Goal: Task Accomplishment & Management: Use online tool/utility

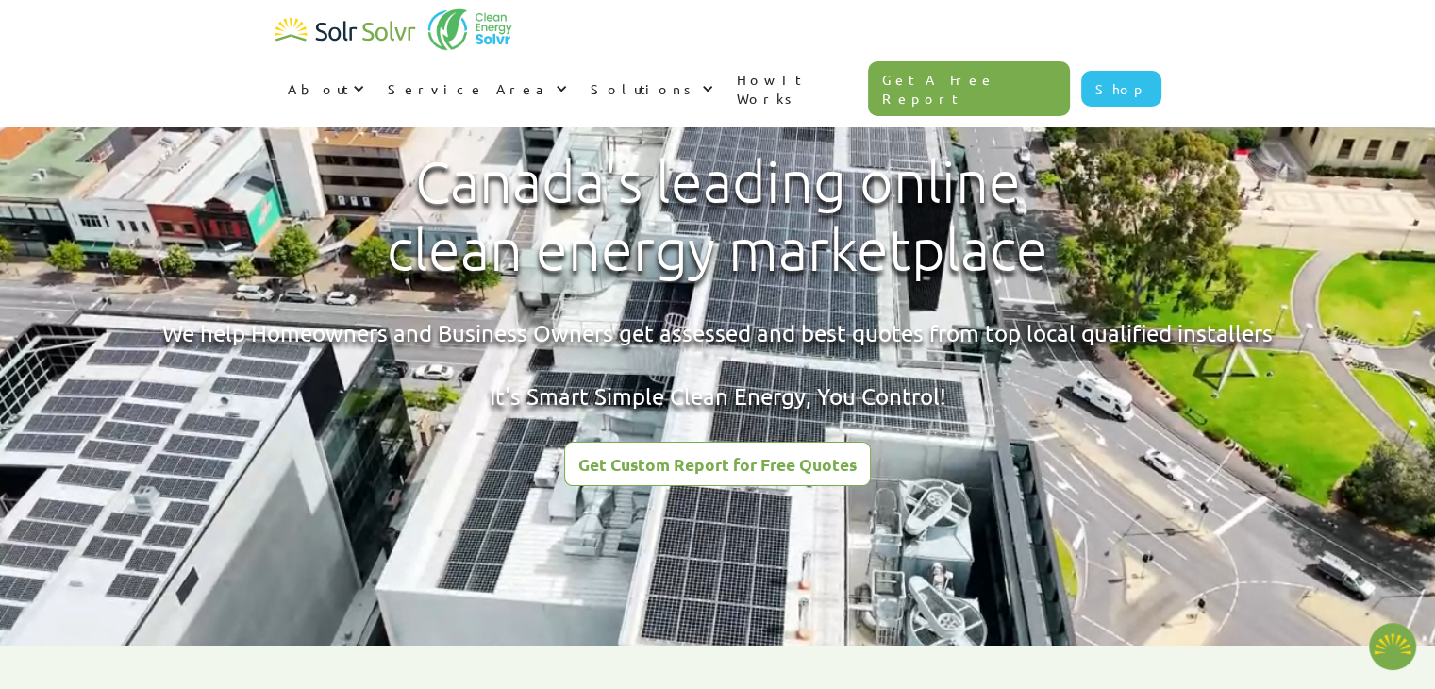
type textarea "x"
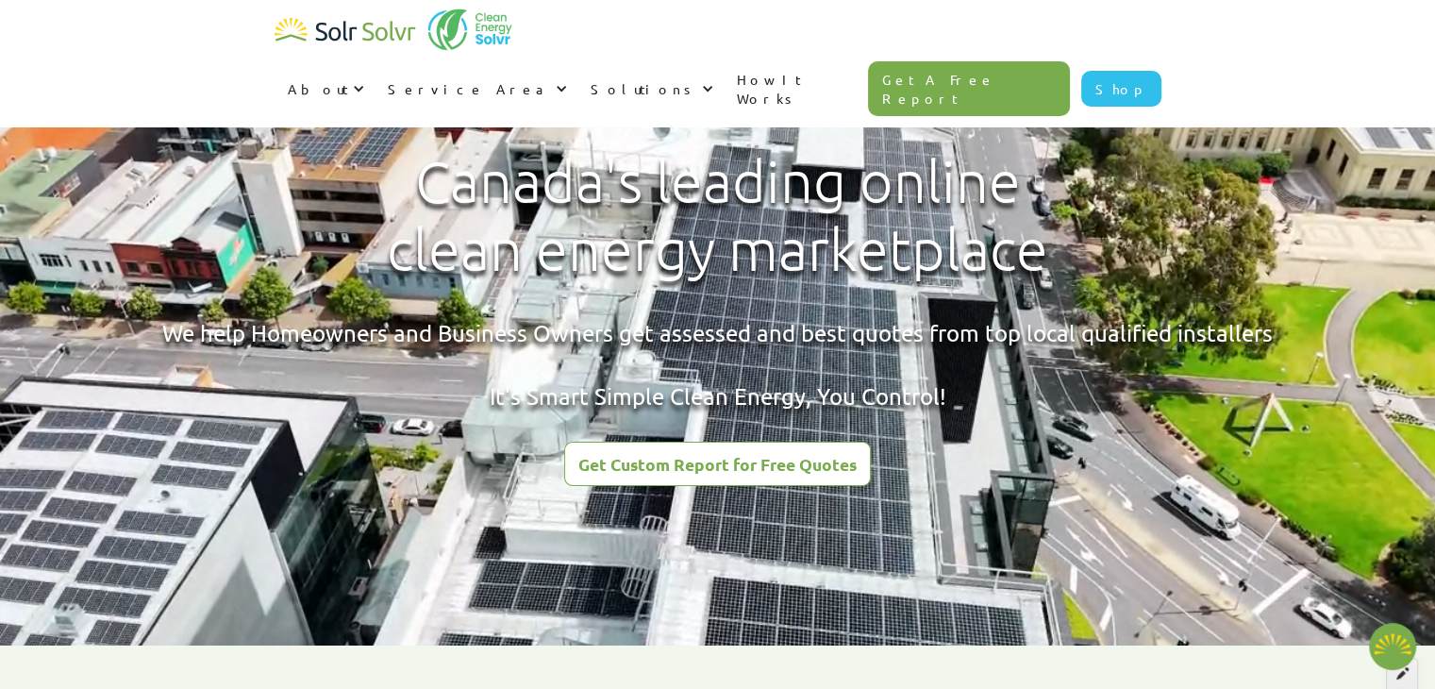
radio input "true"
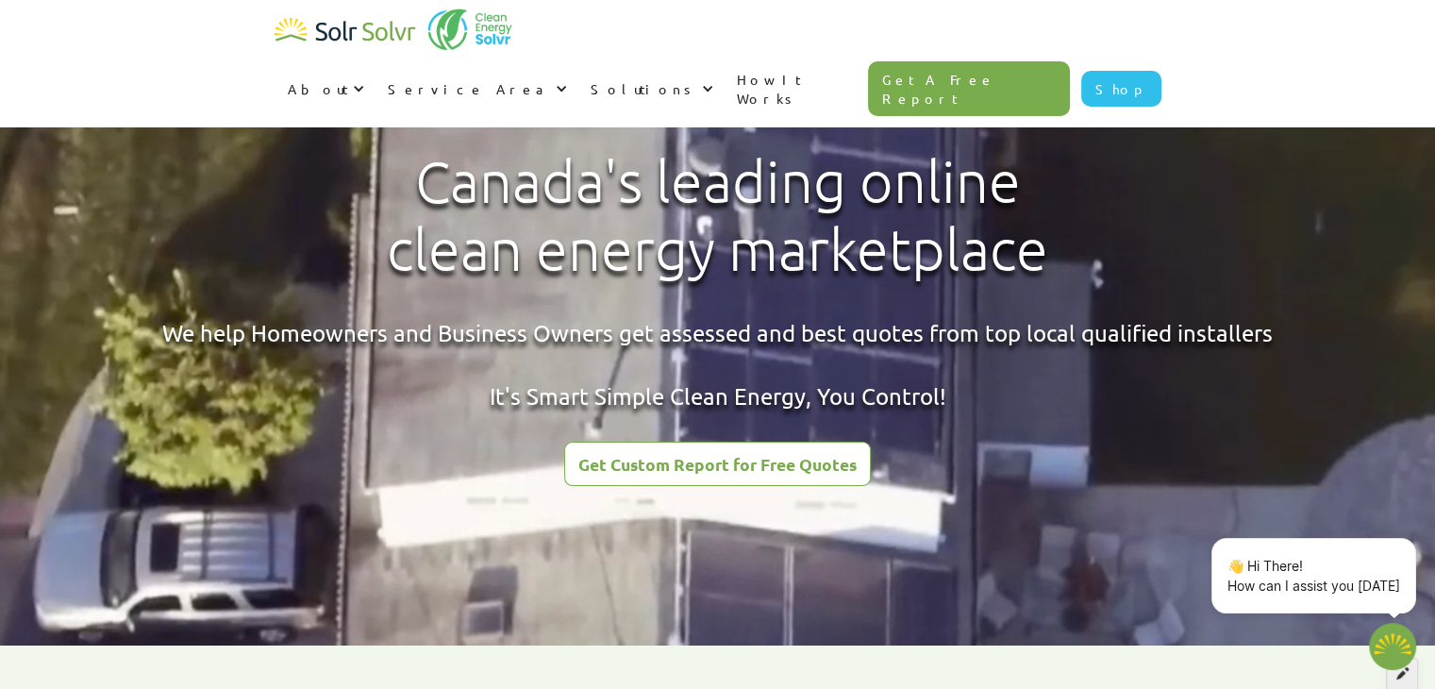
click at [1410, 677] on div at bounding box center [1402, 674] width 32 height 32
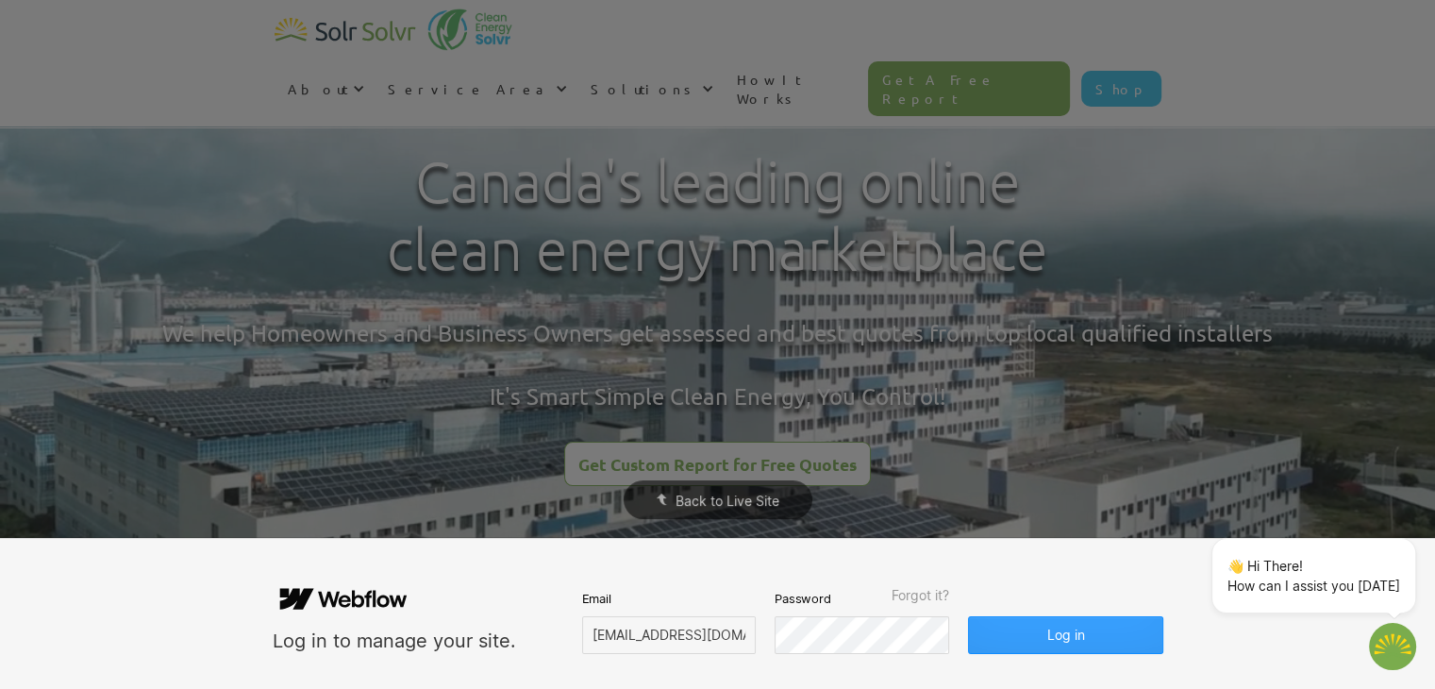
click at [1073, 645] on button "Log in" at bounding box center [1065, 635] width 194 height 38
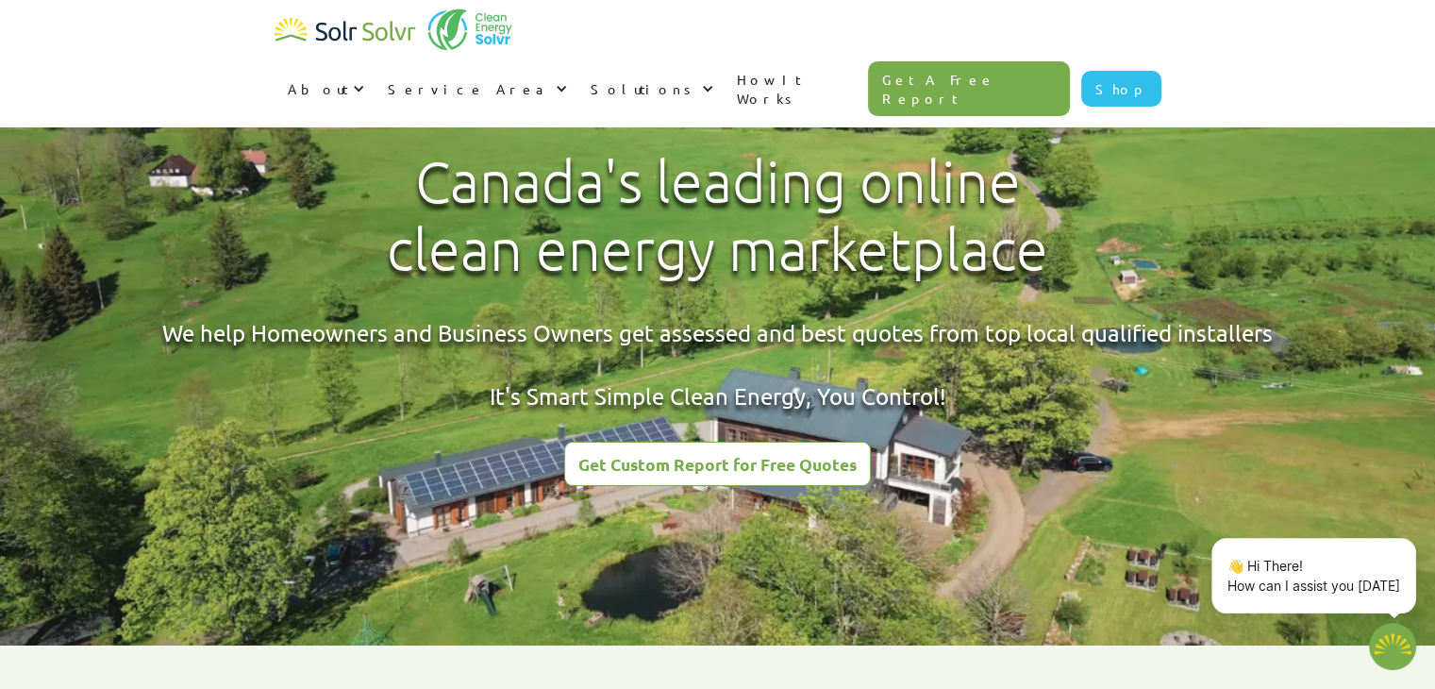
type textarea "x"
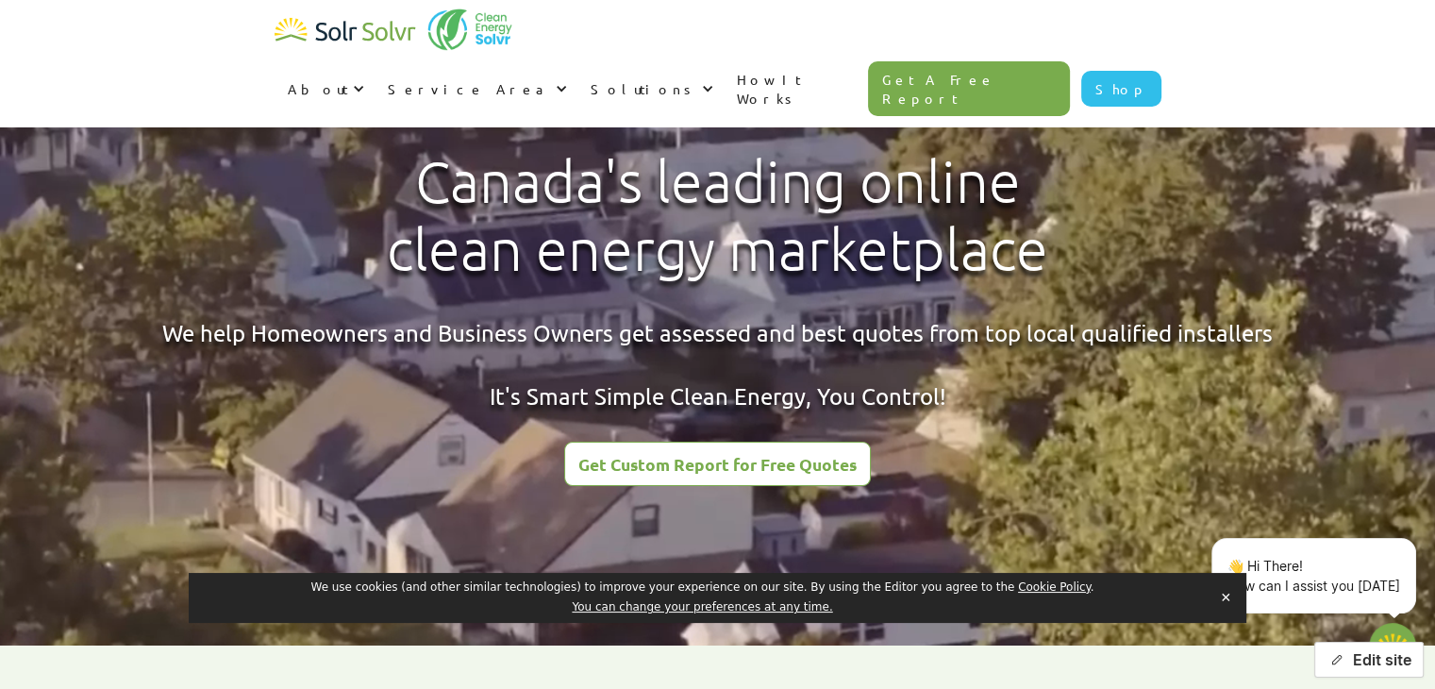
click at [1368, 658] on button "Edit site" at bounding box center [1368, 659] width 109 height 36
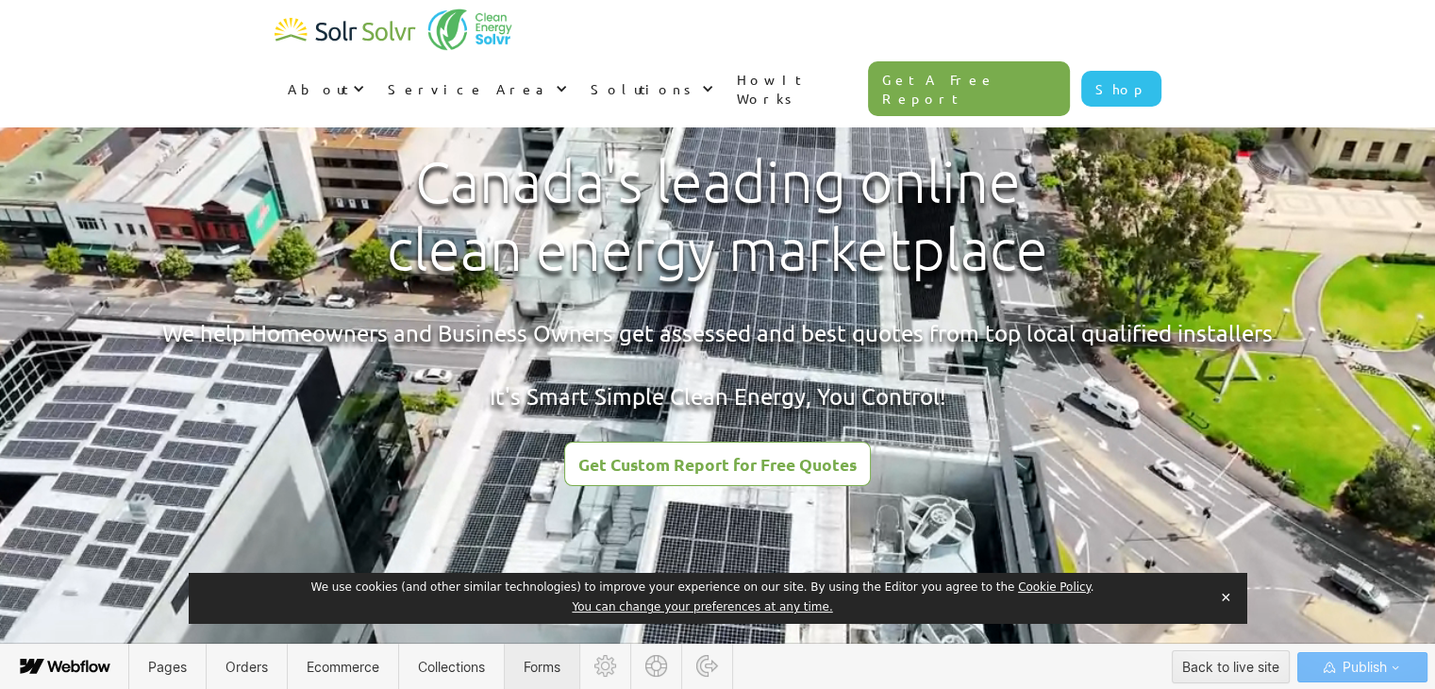
click at [541, 677] on span "Forms" at bounding box center [542, 666] width 75 height 46
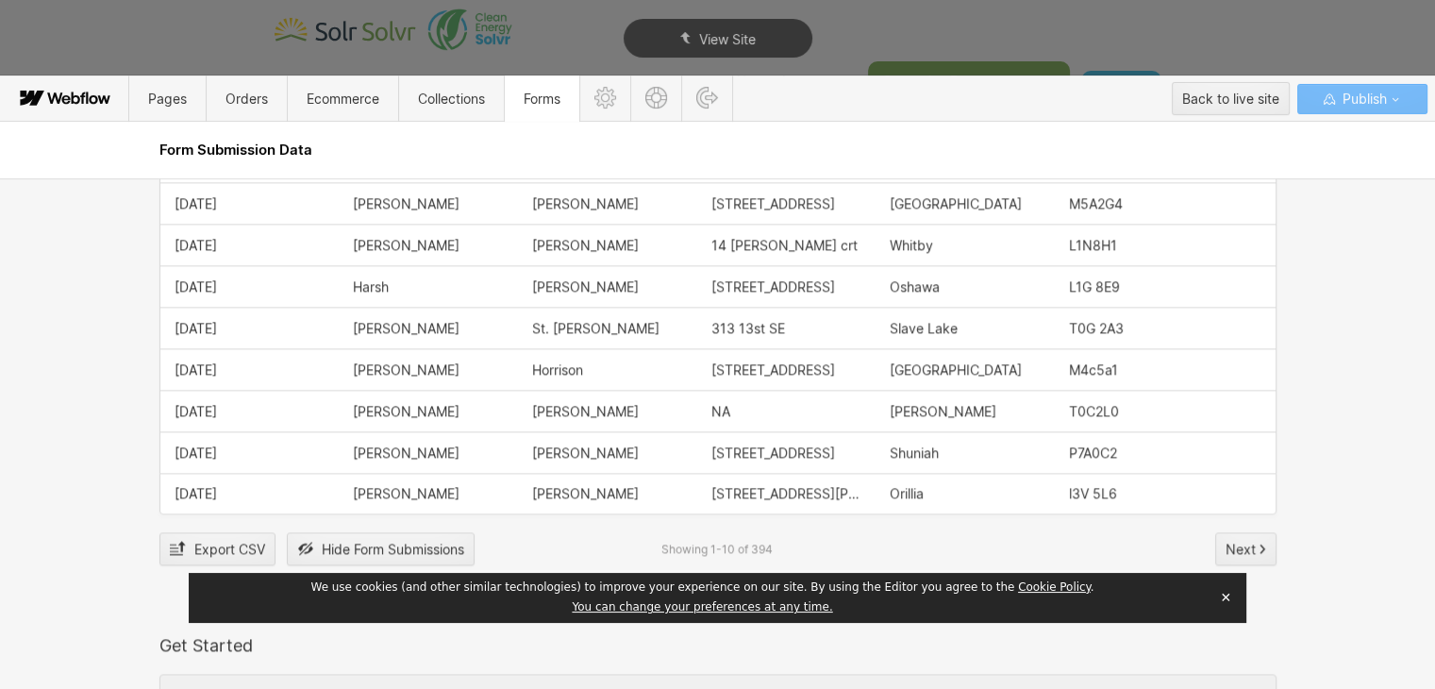
scroll to position [2453, 0]
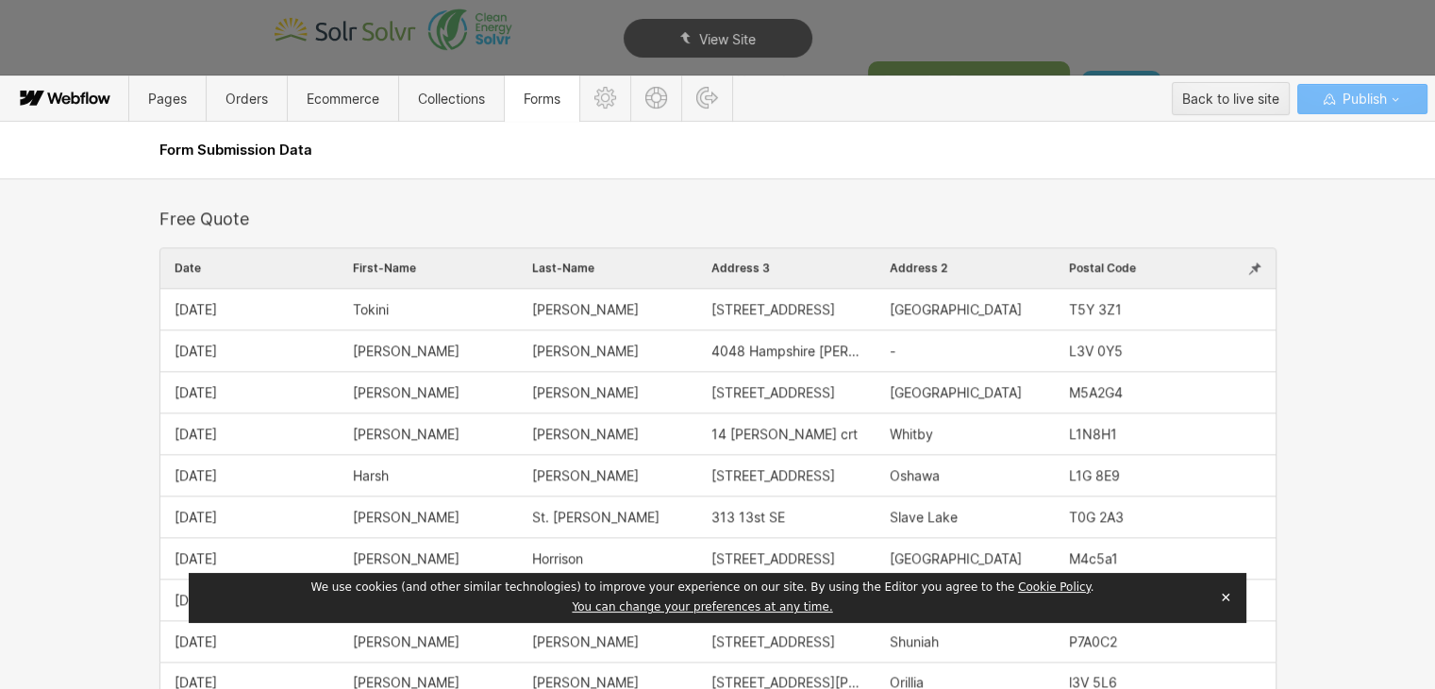
click at [1236, 268] on div at bounding box center [1255, 268] width 42 height 40
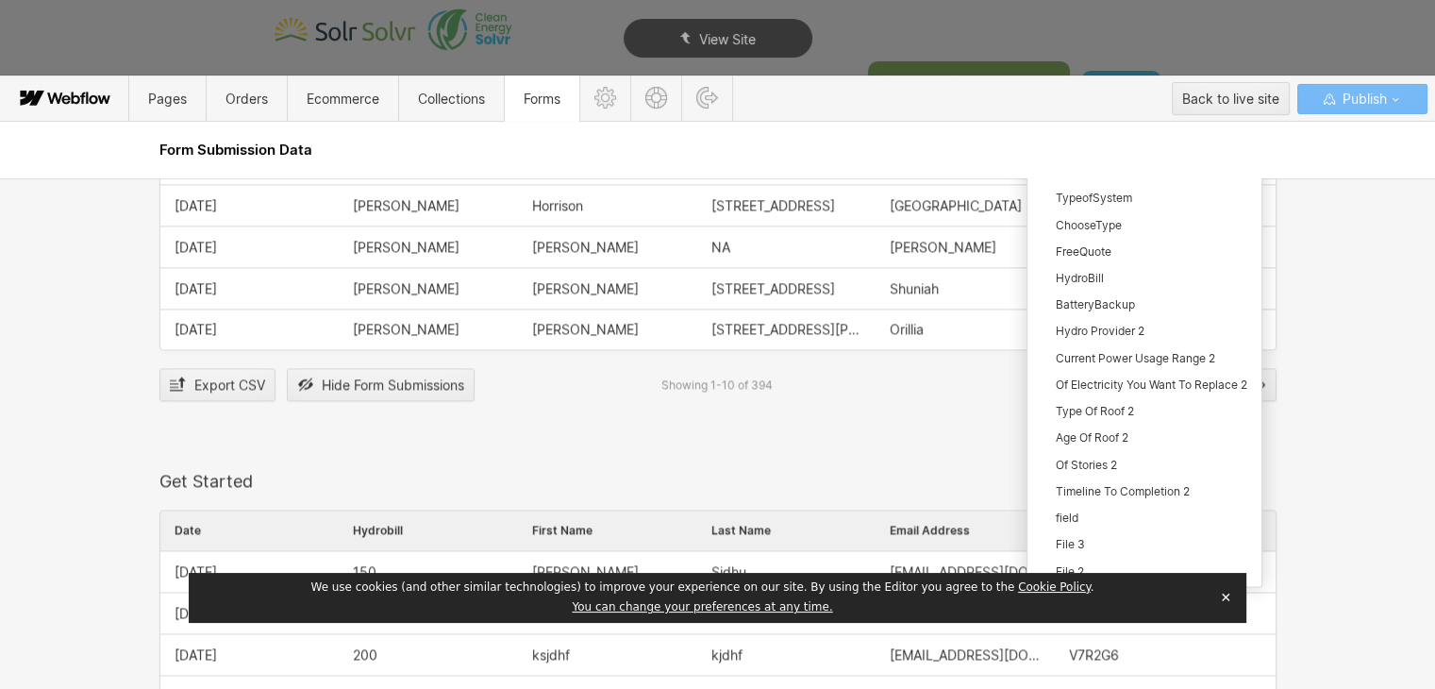
scroll to position [2924, 0]
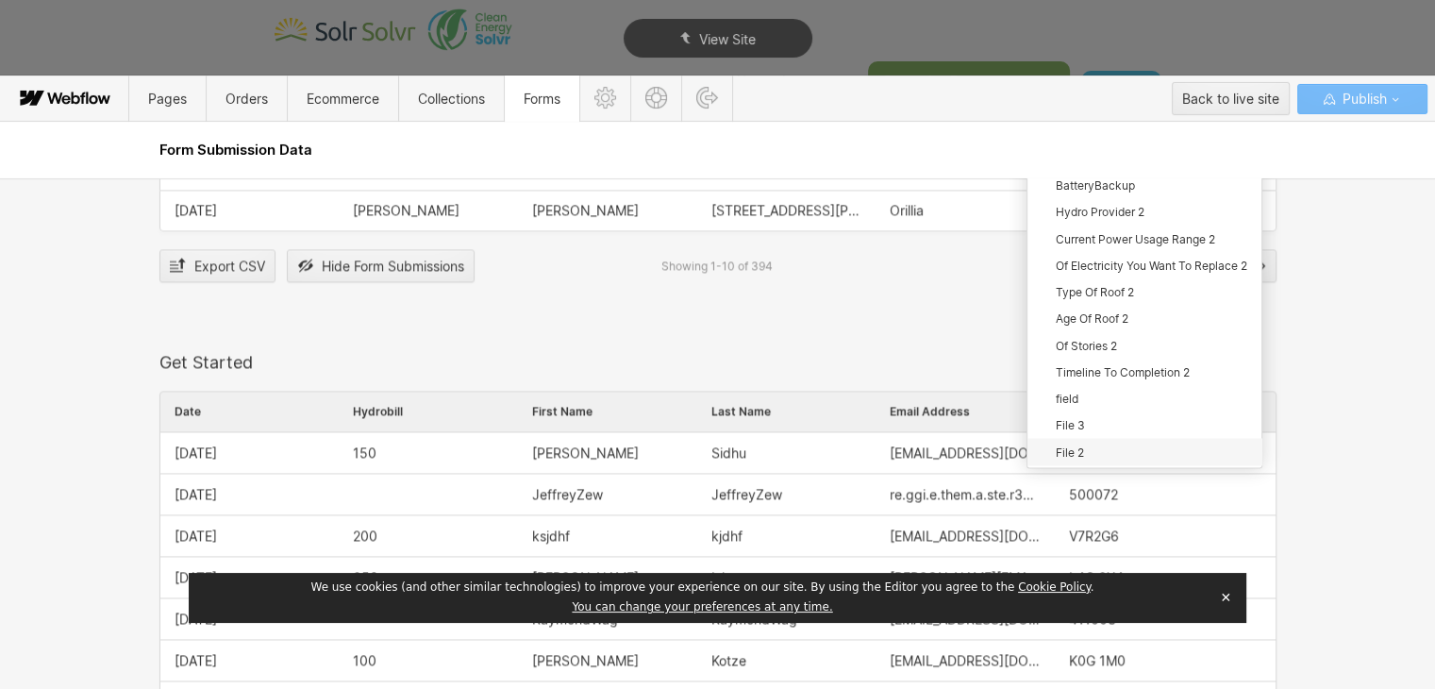
drag, startPoint x: 1076, startPoint y: 414, endPoint x: 1075, endPoint y: 427, distance: 13.2
click at [1075, 414] on div "File 3" at bounding box center [1144, 423] width 234 height 26
click at [1072, 444] on span "File 2" at bounding box center [1070, 451] width 28 height 14
click at [966, 341] on div at bounding box center [1151, 144] width 438 height 836
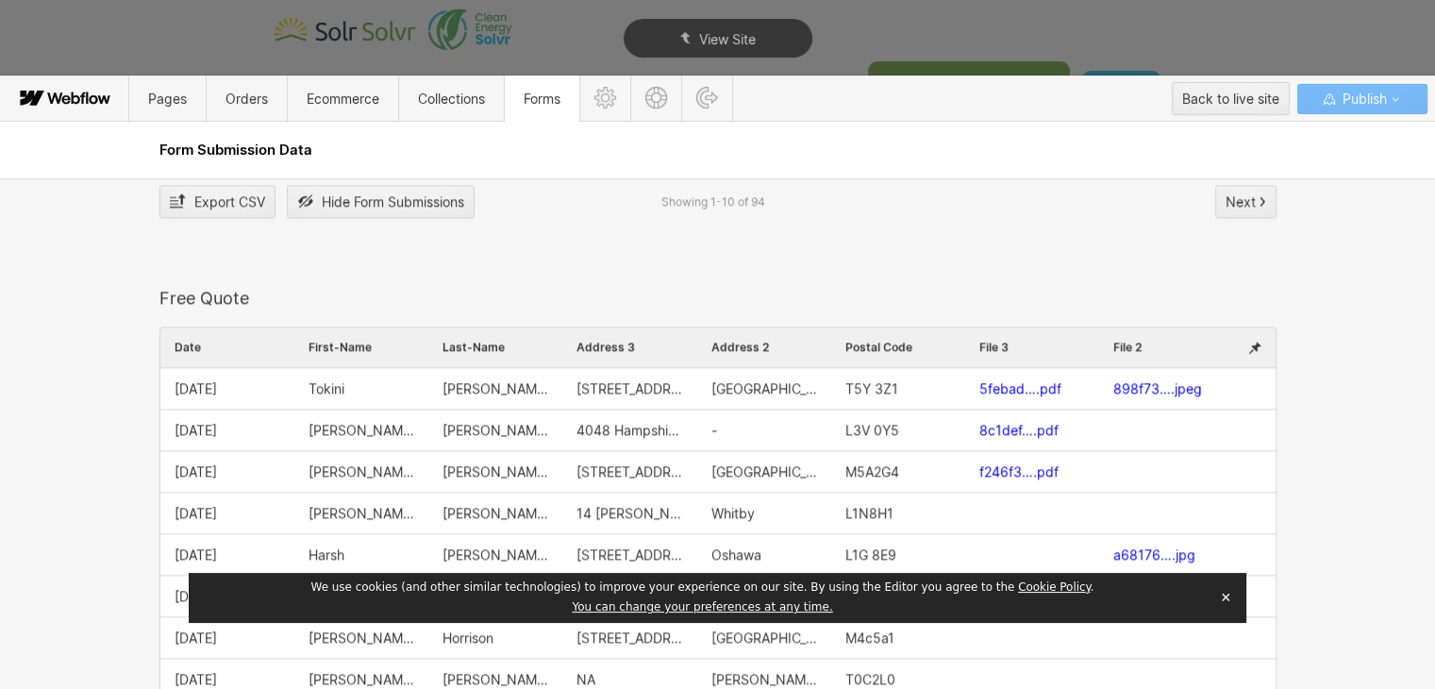
scroll to position [2358, 0]
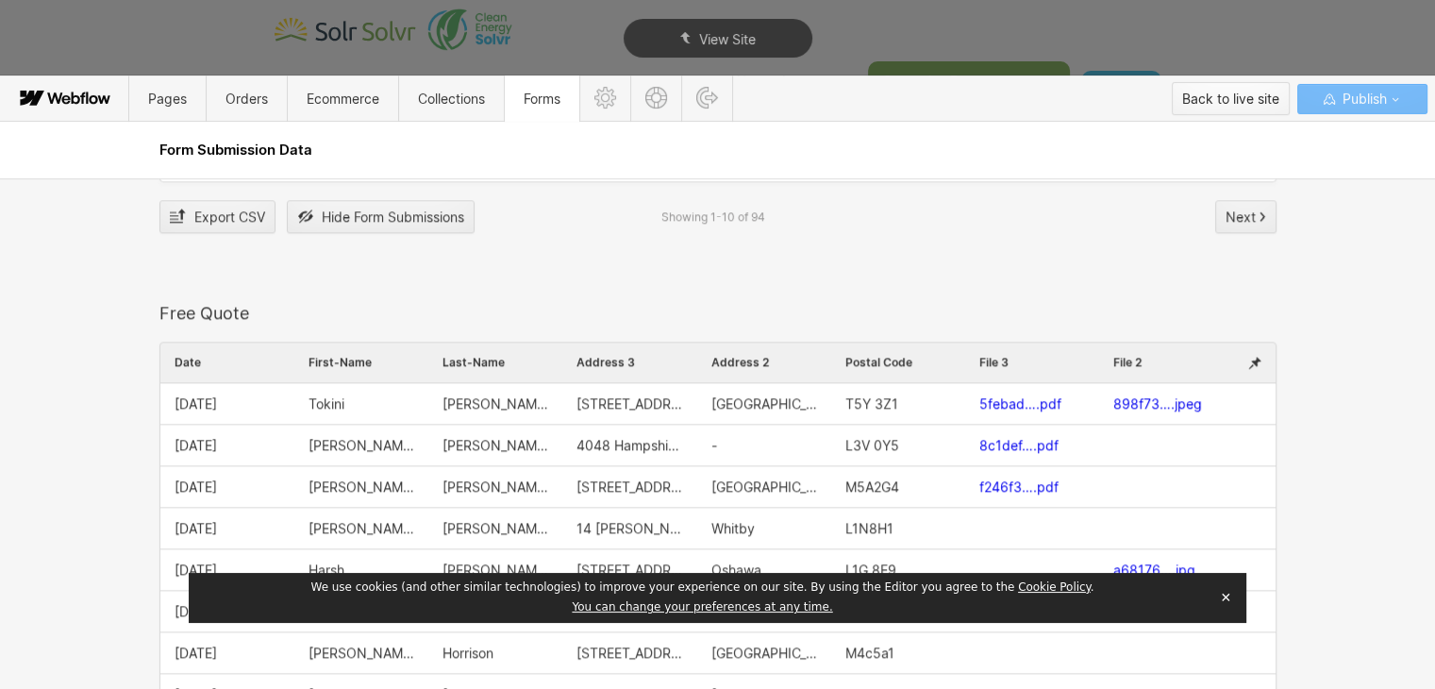
click at [1197, 92] on div "Back to live site" at bounding box center [1230, 99] width 97 height 28
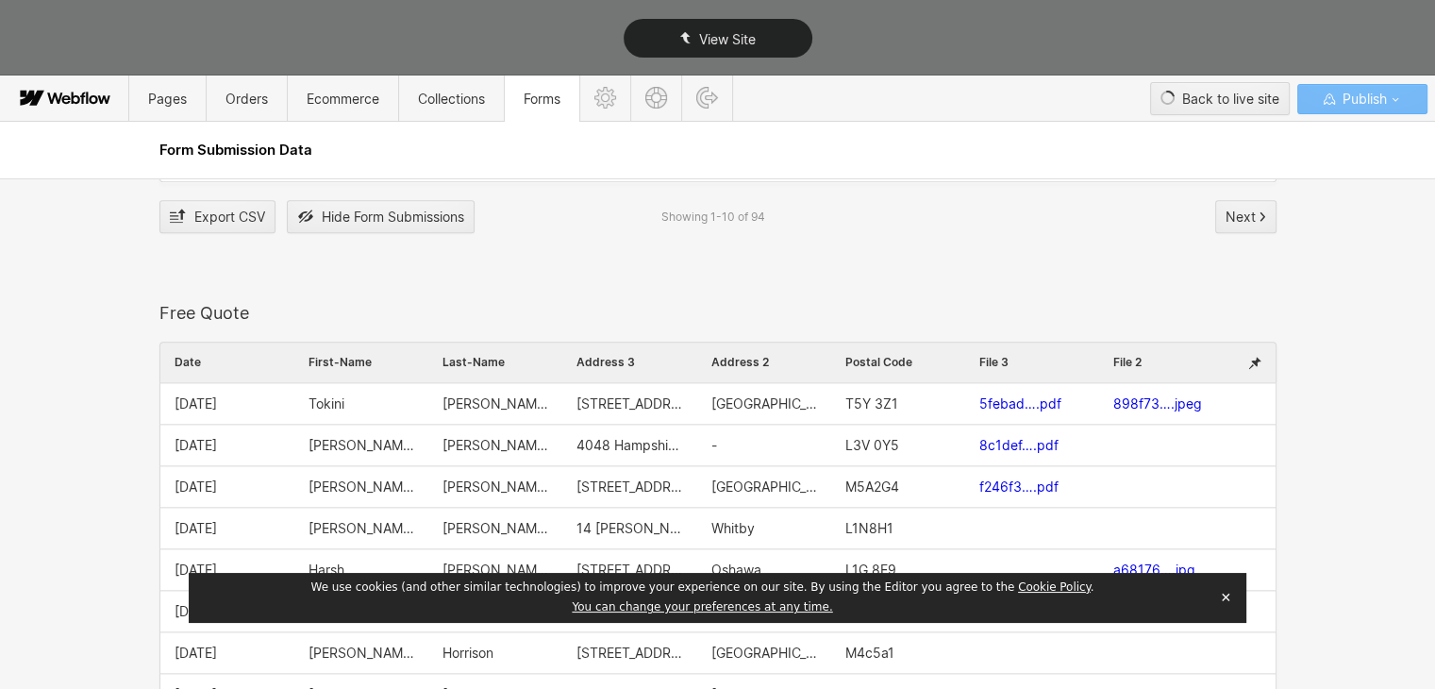
type textarea "x"
